Goal: Information Seeking & Learning: Learn about a topic

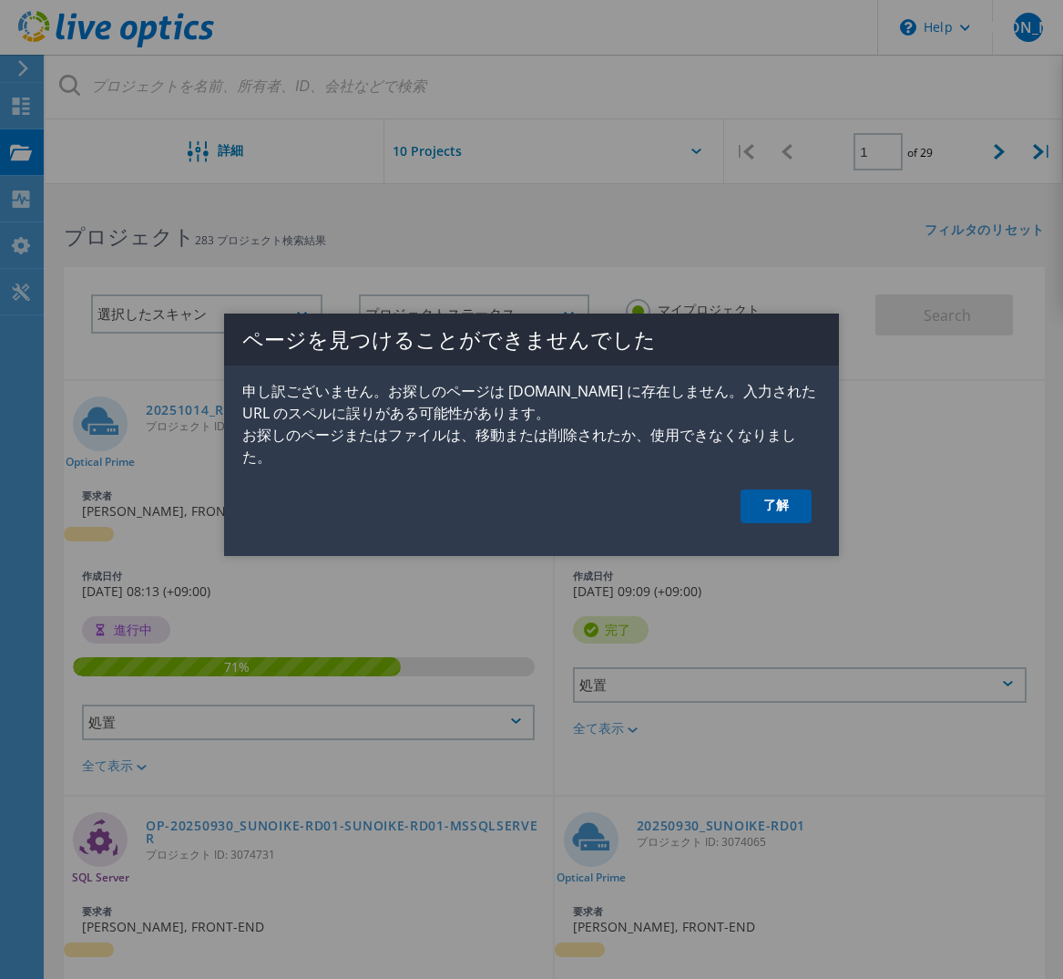
click at [793, 518] on link "了解" at bounding box center [776, 506] width 71 height 34
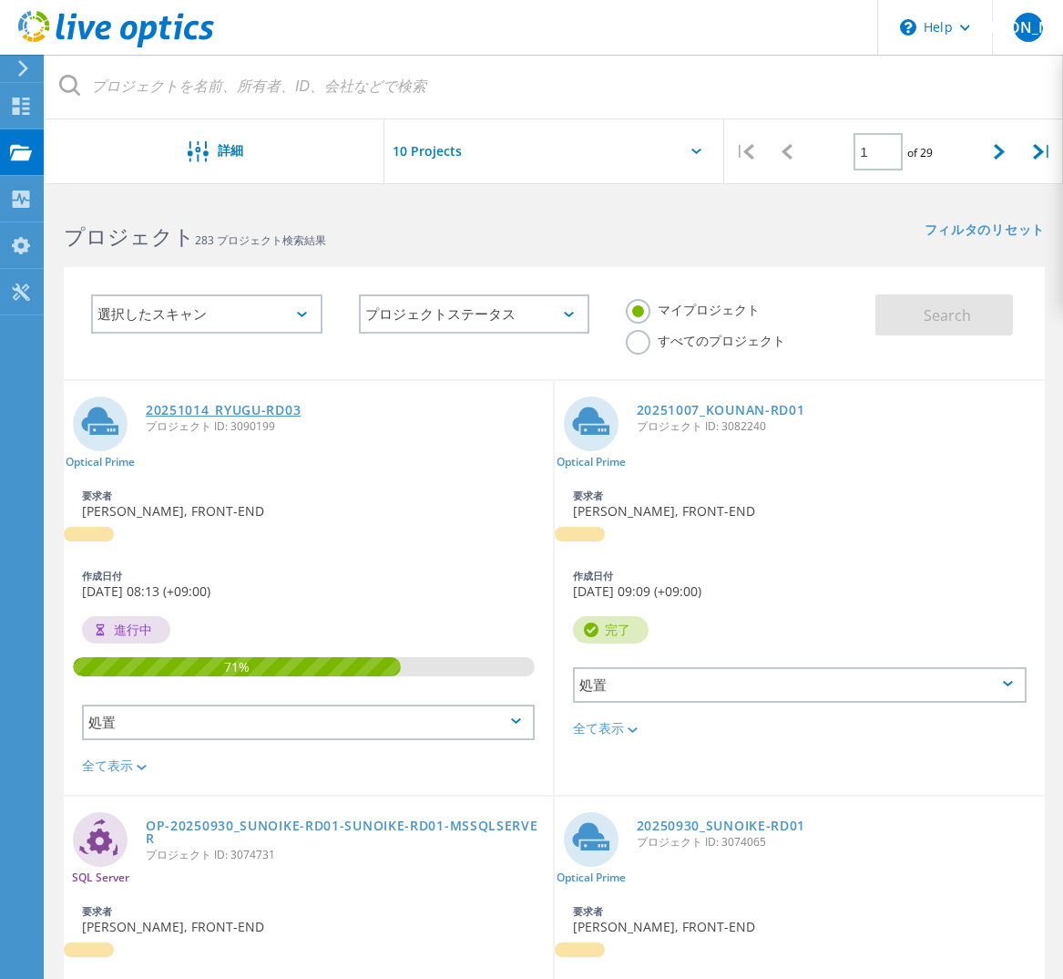
click at [208, 409] on link "20251014_RYUGU-RD03" at bounding box center [223, 410] width 155 height 13
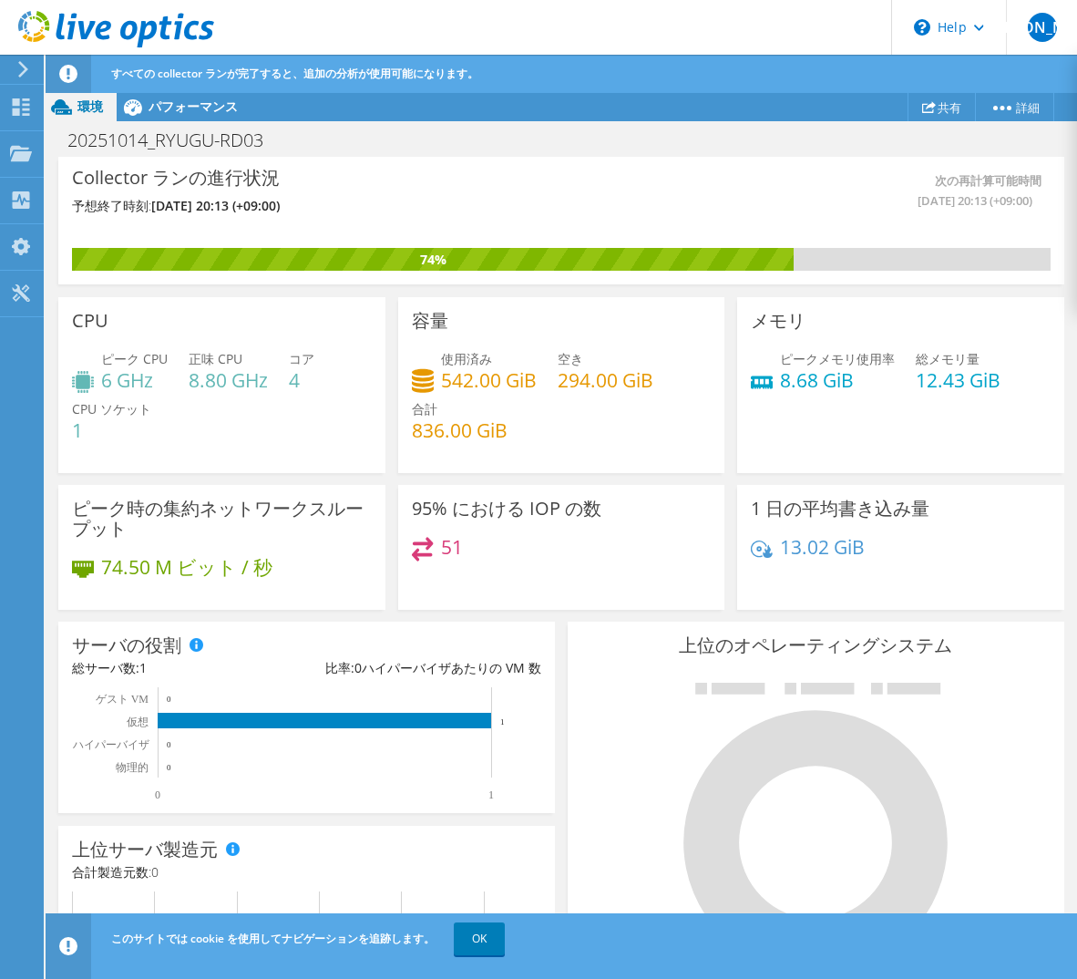
click at [728, 190] on span "[DATE] 20:13 (+09:00)" at bounding box center [796, 200] width 471 height 20
click at [187, 109] on span "パフォーマンス" at bounding box center [193, 105] width 89 height 17
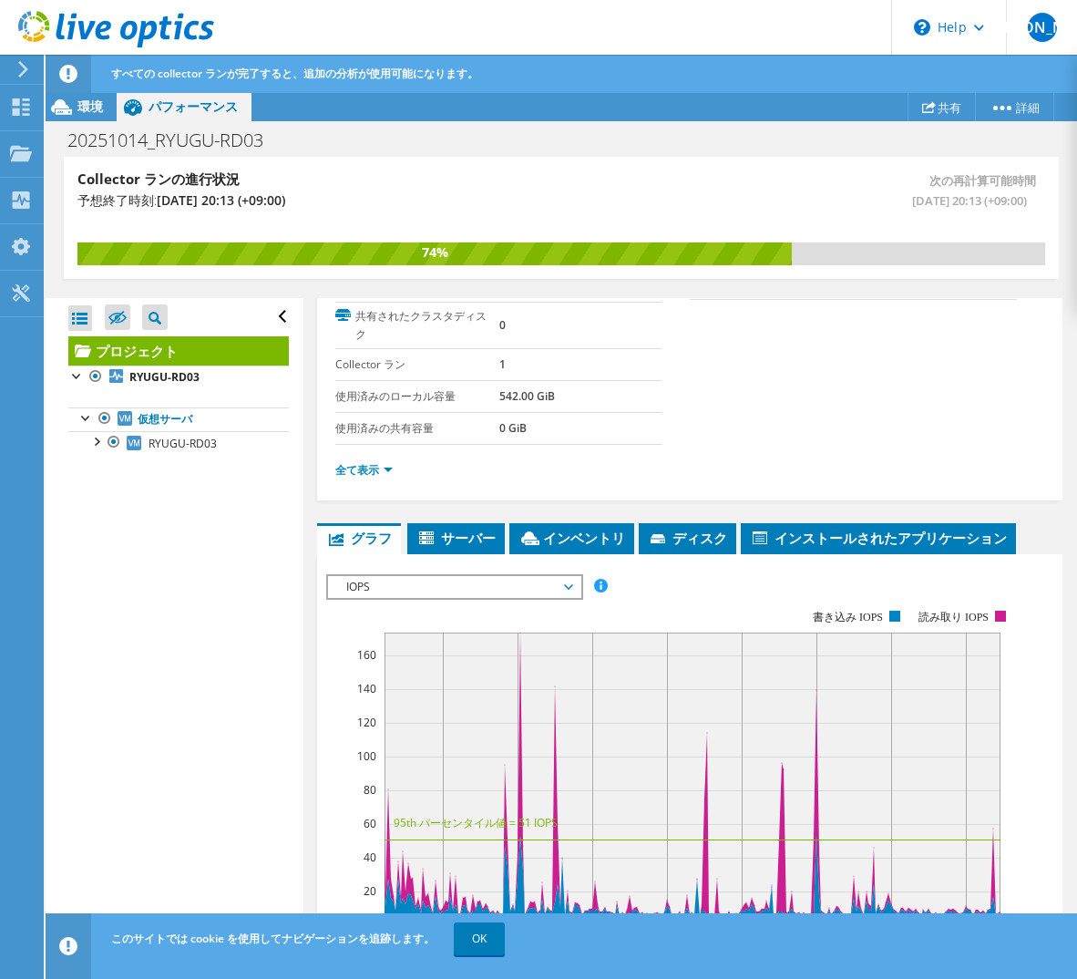
scroll to position [364, 0]
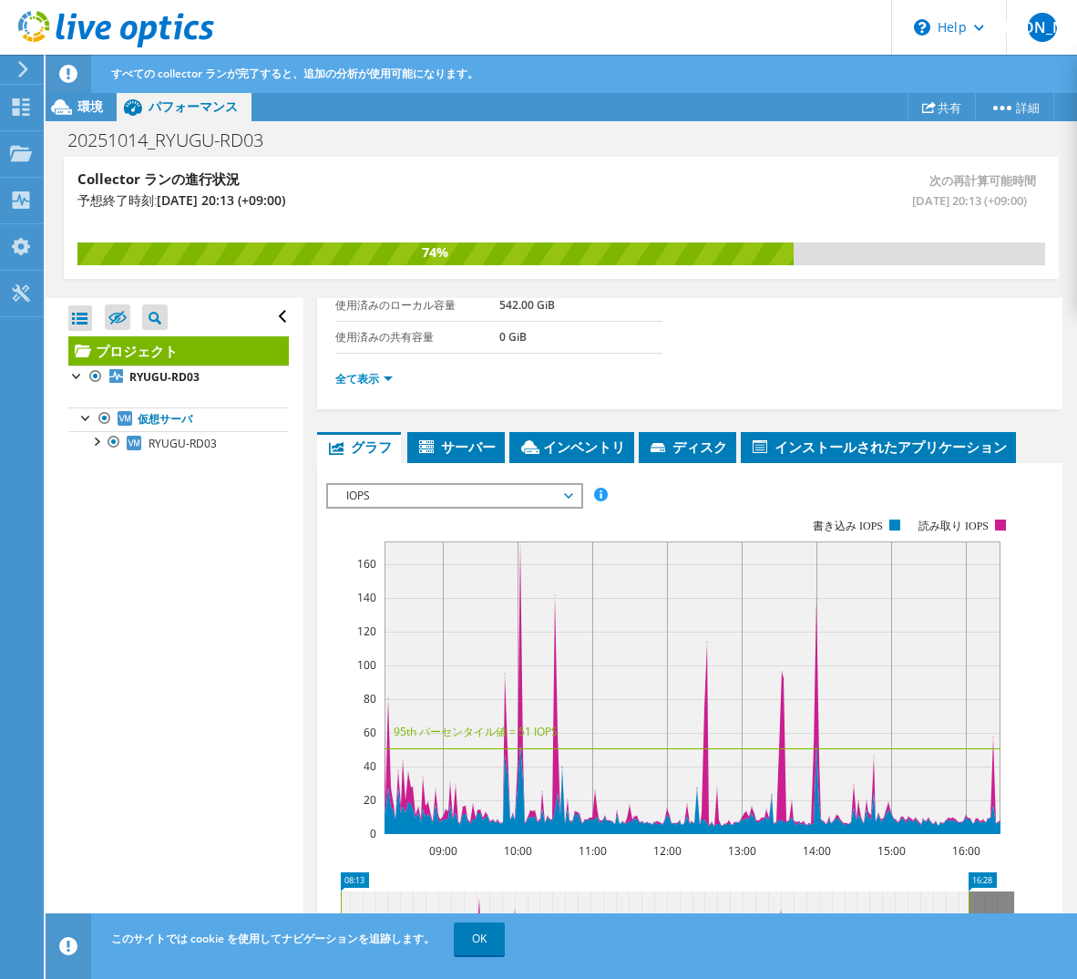
click at [509, 489] on span "IOPS" at bounding box center [454, 496] width 234 height 22
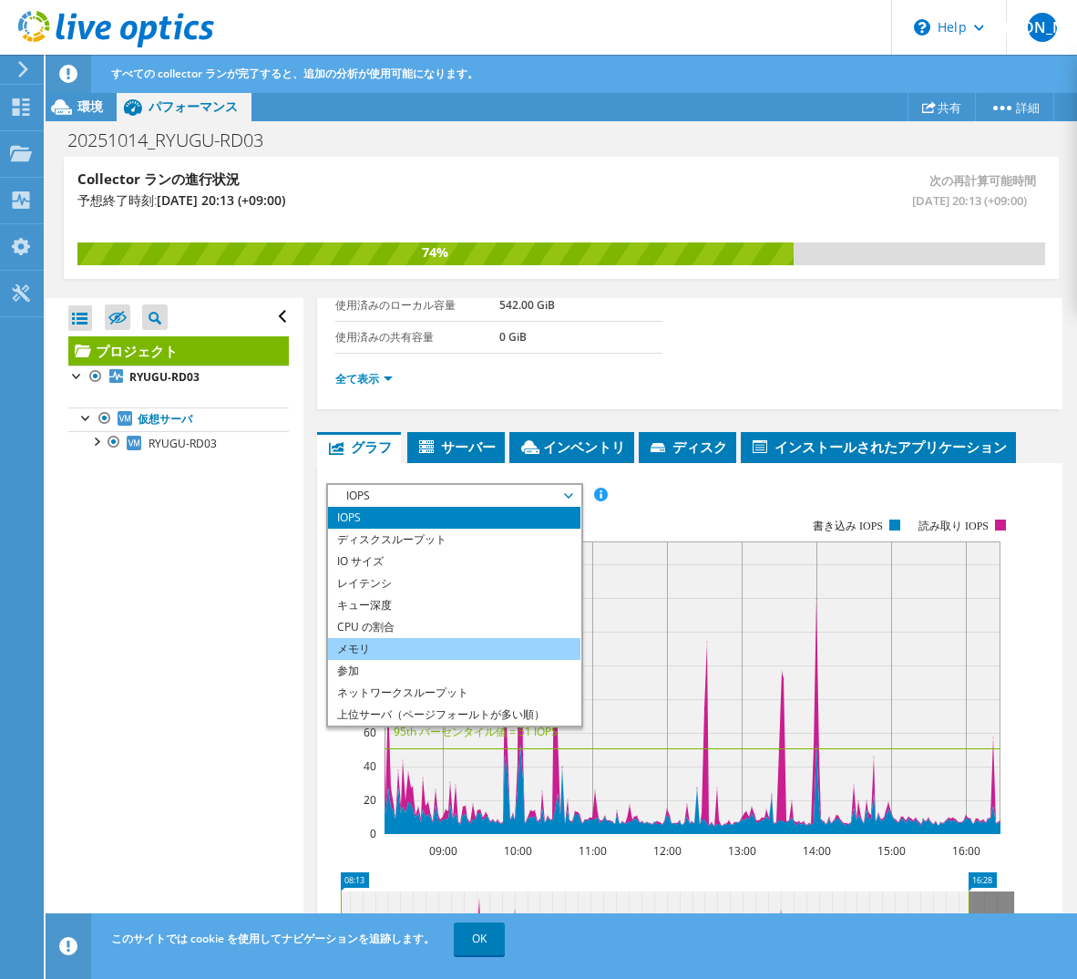
click at [409, 642] on li "メモリ" at bounding box center [454, 649] width 252 height 22
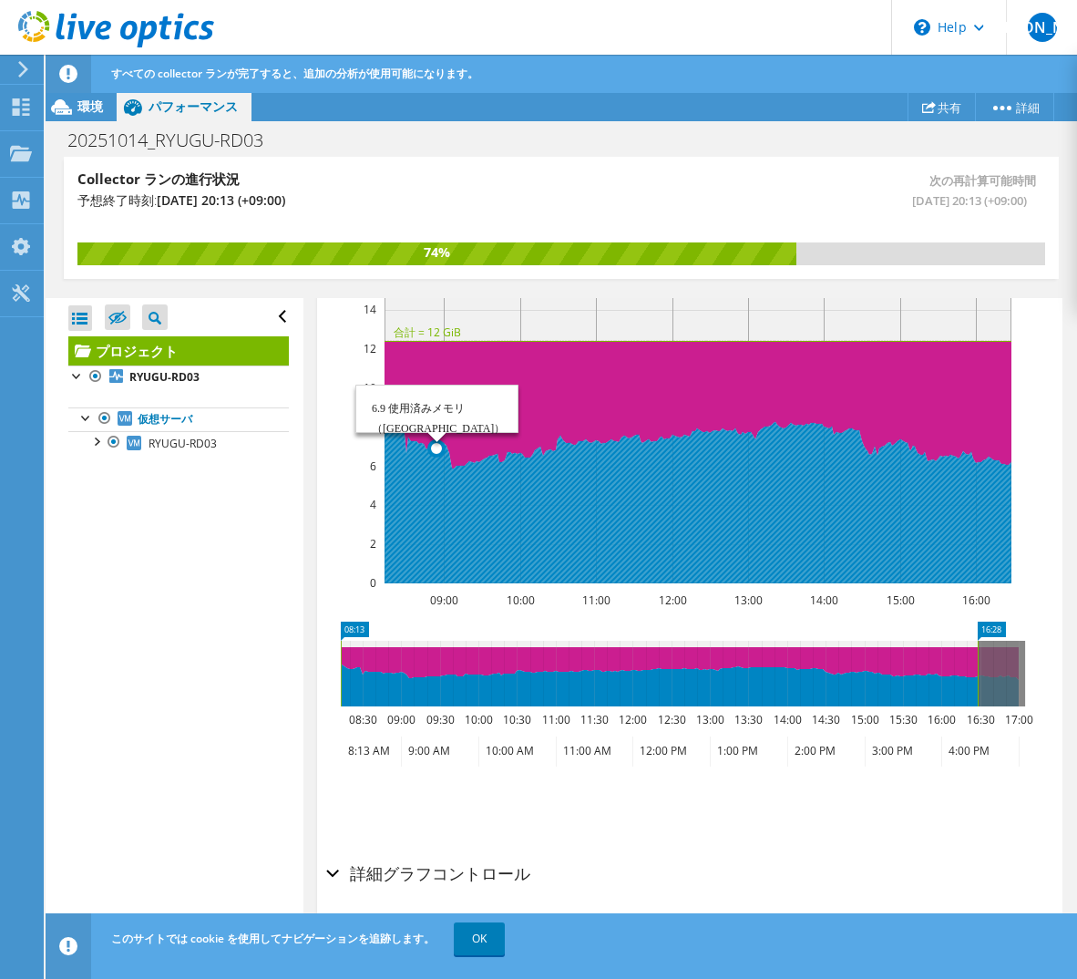
scroll to position [355, 0]
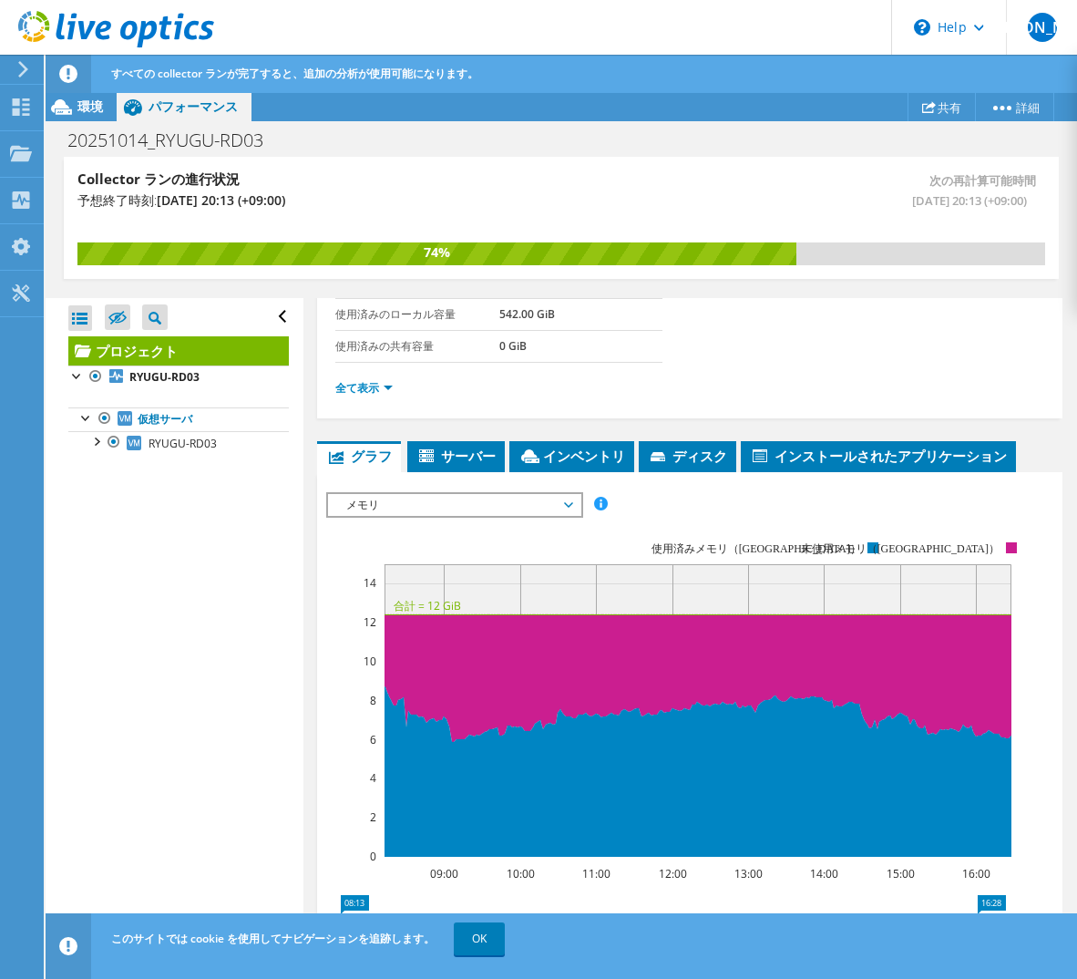
click at [426, 513] on span "メモリ" at bounding box center [454, 505] width 234 height 22
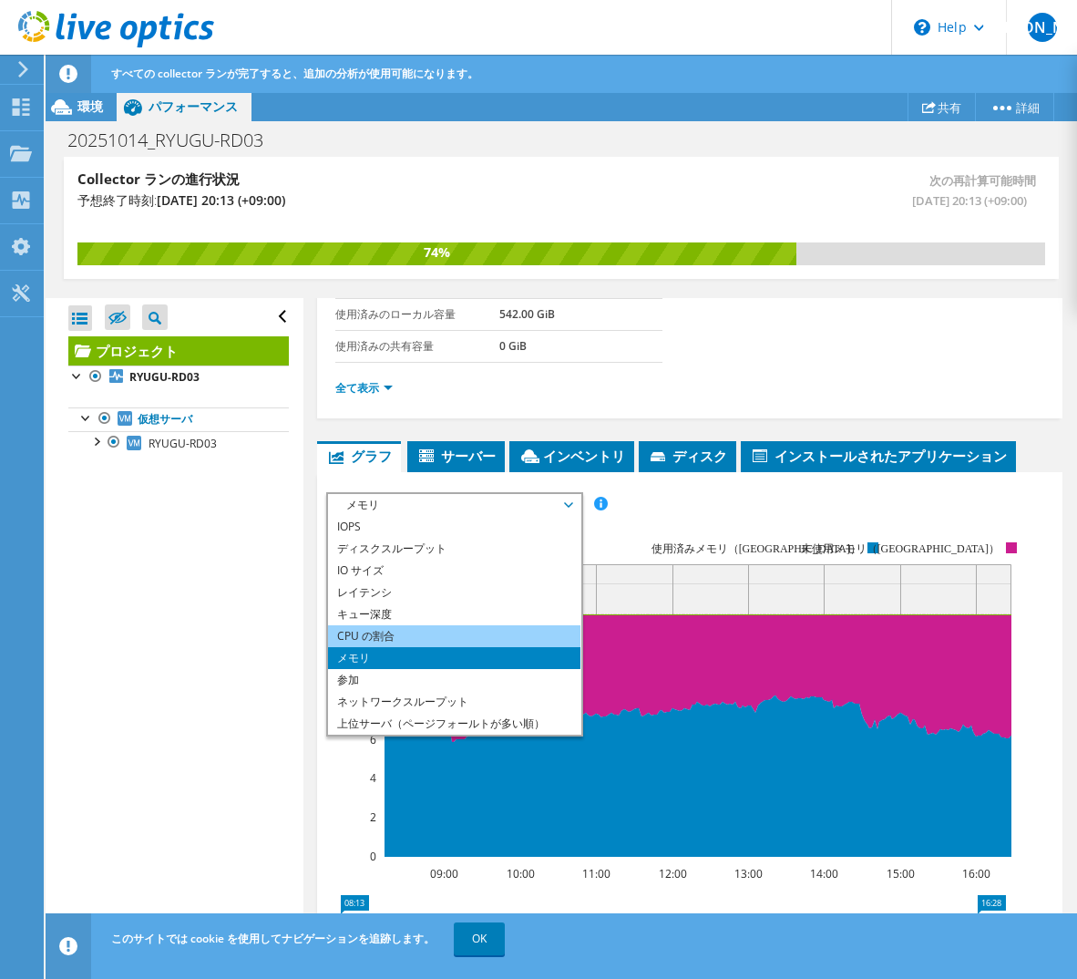
click at [374, 634] on li "CPU の割合" at bounding box center [454, 636] width 252 height 22
